Goal: Entertainment & Leisure: Consume media (video, audio)

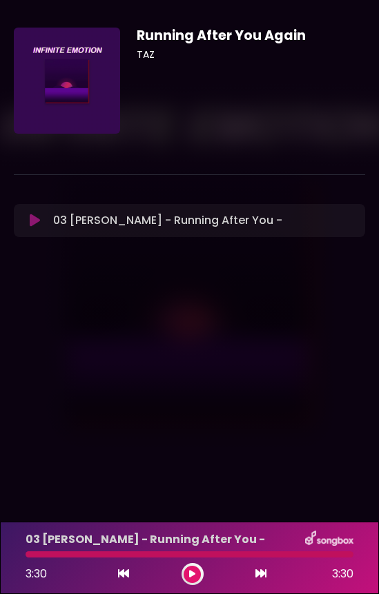
drag, startPoint x: 57, startPoint y: 555, endPoint x: 43, endPoint y: 556, distance: 14.5
click at [43, 556] on div at bounding box center [190, 555] width 328 height 6
click at [189, 571] on icon at bounding box center [192, 574] width 6 height 8
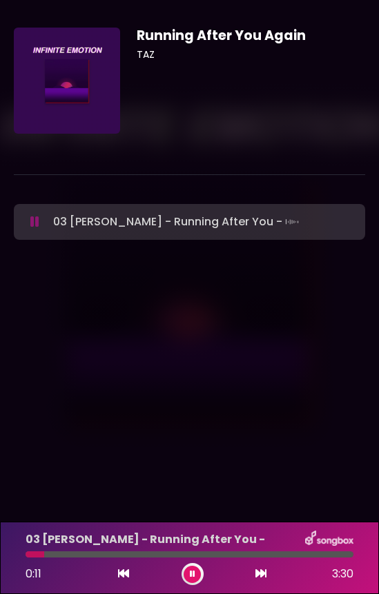
click at [190, 571] on icon at bounding box center [193, 574] width 6 height 8
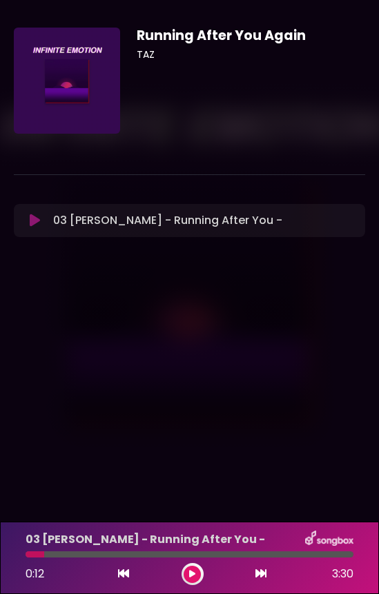
click at [30, 554] on div at bounding box center [35, 555] width 19 height 6
click at [122, 574] on icon at bounding box center [123, 573] width 11 height 11
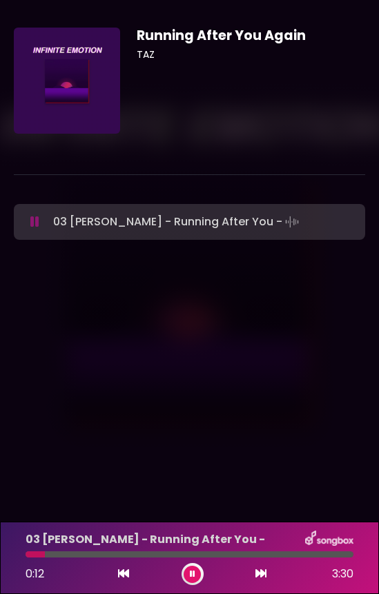
click at [119, 572] on icon at bounding box center [123, 573] width 11 height 11
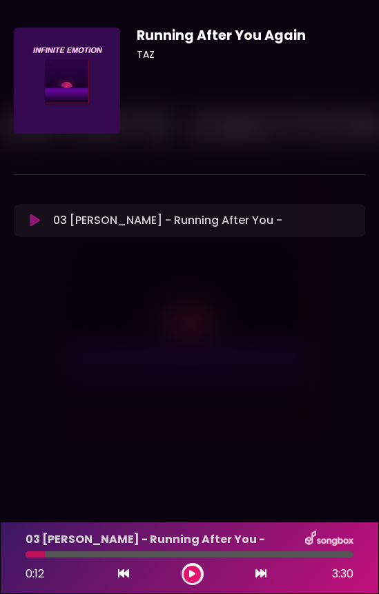
click at [192, 573] on icon at bounding box center [192, 574] width 6 height 8
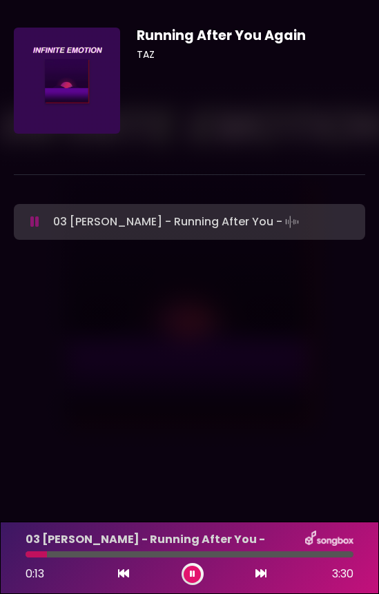
click at [265, 576] on icon at bounding box center [260, 573] width 11 height 11
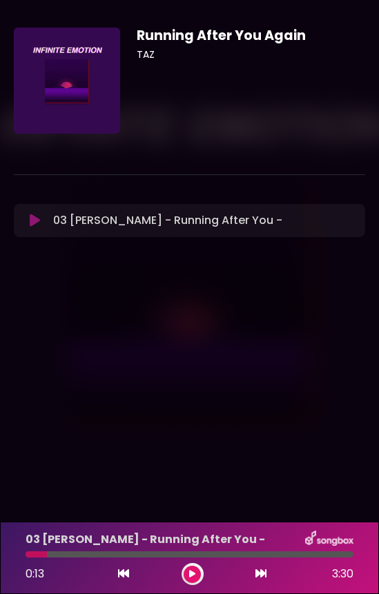
click at [265, 576] on icon at bounding box center [260, 573] width 11 height 11
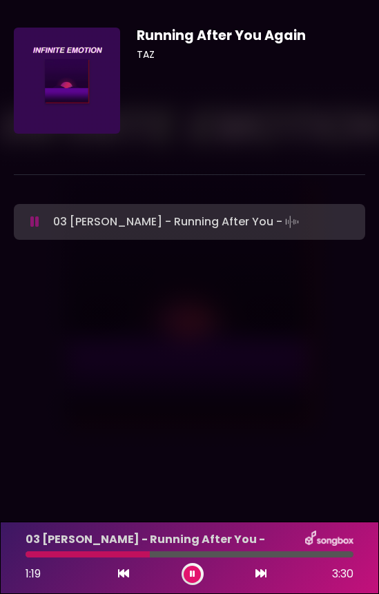
click at [121, 556] on div at bounding box center [88, 555] width 124 height 6
drag, startPoint x: 121, startPoint y: 556, endPoint x: 20, endPoint y: 556, distance: 100.7
click at [20, 556] on div at bounding box center [189, 555] width 344 height 6
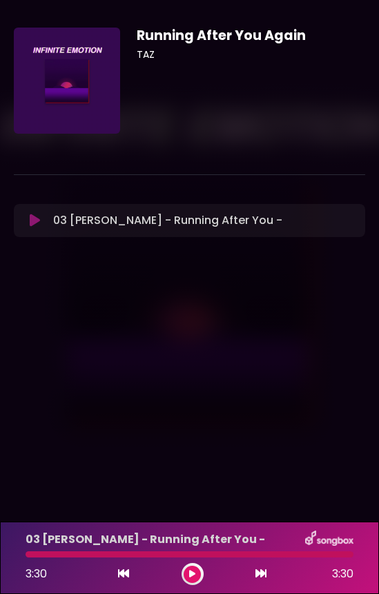
drag, startPoint x: 90, startPoint y: 555, endPoint x: 25, endPoint y: 555, distance: 64.8
click at [25, 555] on div at bounding box center [189, 555] width 344 height 6
click at [29, 555] on div at bounding box center [190, 555] width 328 height 6
drag, startPoint x: 326, startPoint y: 552, endPoint x: 206, endPoint y: 550, distance: 120.0
click at [206, 550] on div "03 [PERSON_NAME] - Running After You - 3:30 3:30" at bounding box center [189, 558] width 344 height 54
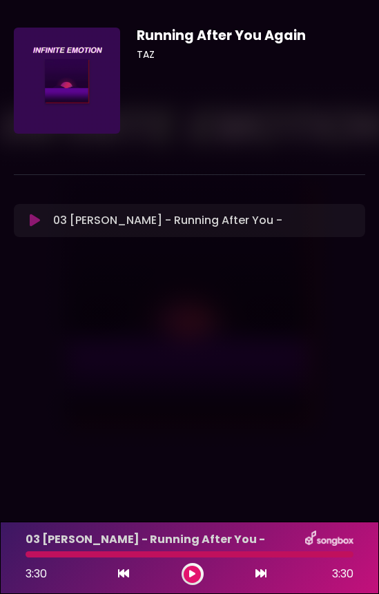
click at [210, 555] on div at bounding box center [190, 555] width 328 height 6
drag, startPoint x: 210, startPoint y: 555, endPoint x: 113, endPoint y: 555, distance: 97.2
click at [113, 555] on div at bounding box center [190, 555] width 328 height 6
click at [123, 574] on icon at bounding box center [123, 573] width 11 height 11
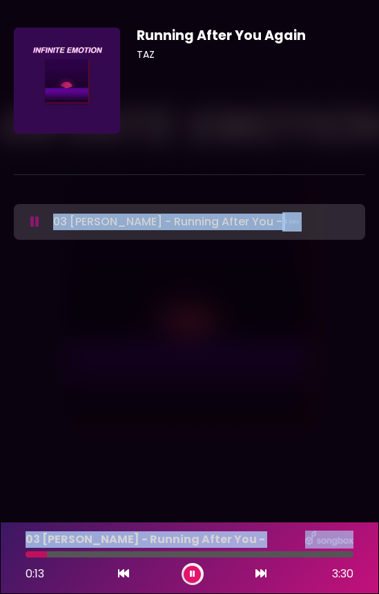
drag, startPoint x: 47, startPoint y: 554, endPoint x: -5, endPoint y: 554, distance: 51.7
click at [0, 554] on html "× Running After You Again TAZ" at bounding box center [189, 297] width 379 height 594
drag, startPoint x: 33, startPoint y: 555, endPoint x: -42, endPoint y: 555, distance: 75.2
click at [0, 555] on html "× Running After You Again TAZ" at bounding box center [189, 297] width 379 height 594
drag, startPoint x: 57, startPoint y: 554, endPoint x: -29, endPoint y: 554, distance: 86.2
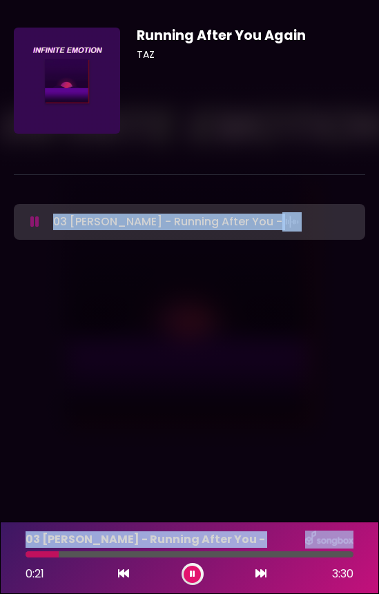
click at [0, 554] on html "× Running After You Again TAZ" at bounding box center [189, 297] width 379 height 594
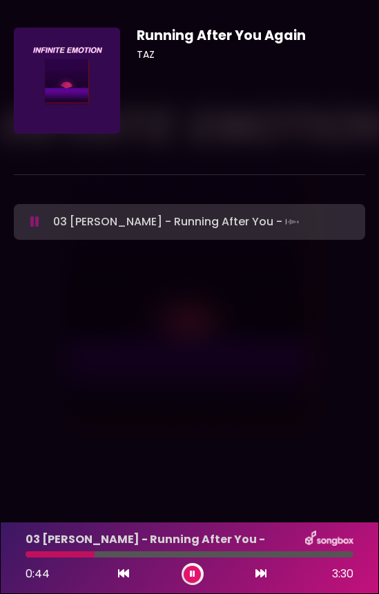
drag, startPoint x: 77, startPoint y: 554, endPoint x: -104, endPoint y: 554, distance: 181.3
click at [0, 554] on html "× Running After You Again TAZ" at bounding box center [189, 297] width 379 height 594
drag, startPoint x: 39, startPoint y: 554, endPoint x: -19, endPoint y: 554, distance: 57.9
click at [0, 554] on html "× Running After You Again TAZ" at bounding box center [189, 297] width 379 height 594
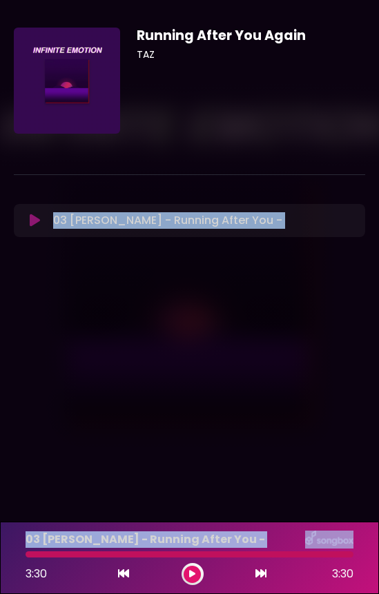
click at [312, 306] on body "× Running After You Again TAZ ×" at bounding box center [189, 297] width 379 height 594
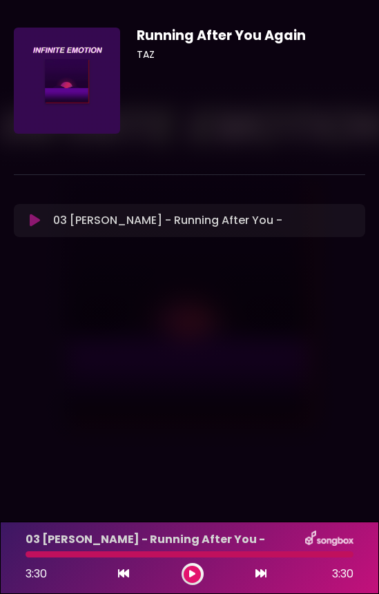
click at [31, 219] on icon at bounding box center [35, 221] width 10 height 14
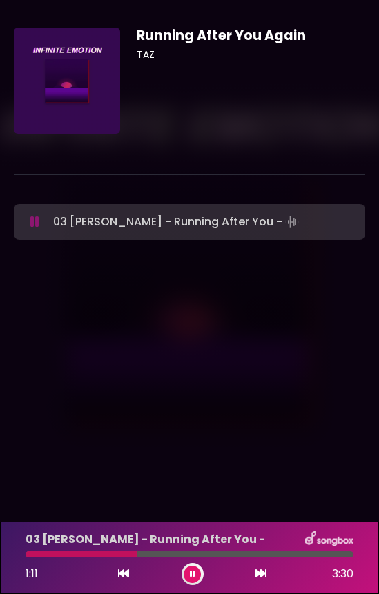
click at [104, 550] on div "03 [PERSON_NAME] - Running After You - 1:11 3:30" at bounding box center [189, 558] width 344 height 54
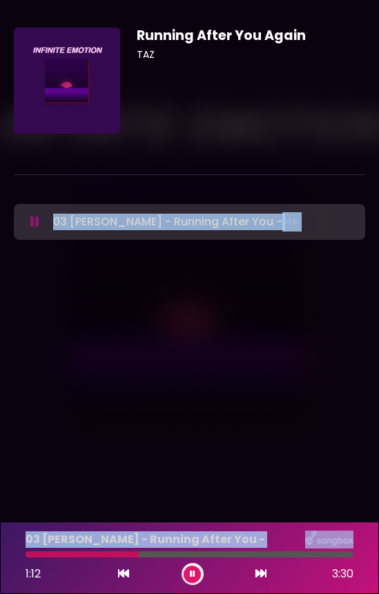
drag, startPoint x: 111, startPoint y: 552, endPoint x: -46, endPoint y: 553, distance: 157.2
click at [0, 553] on html "× Running After You Again TAZ" at bounding box center [189, 297] width 379 height 594
